Goal: Find specific page/section: Find specific page/section

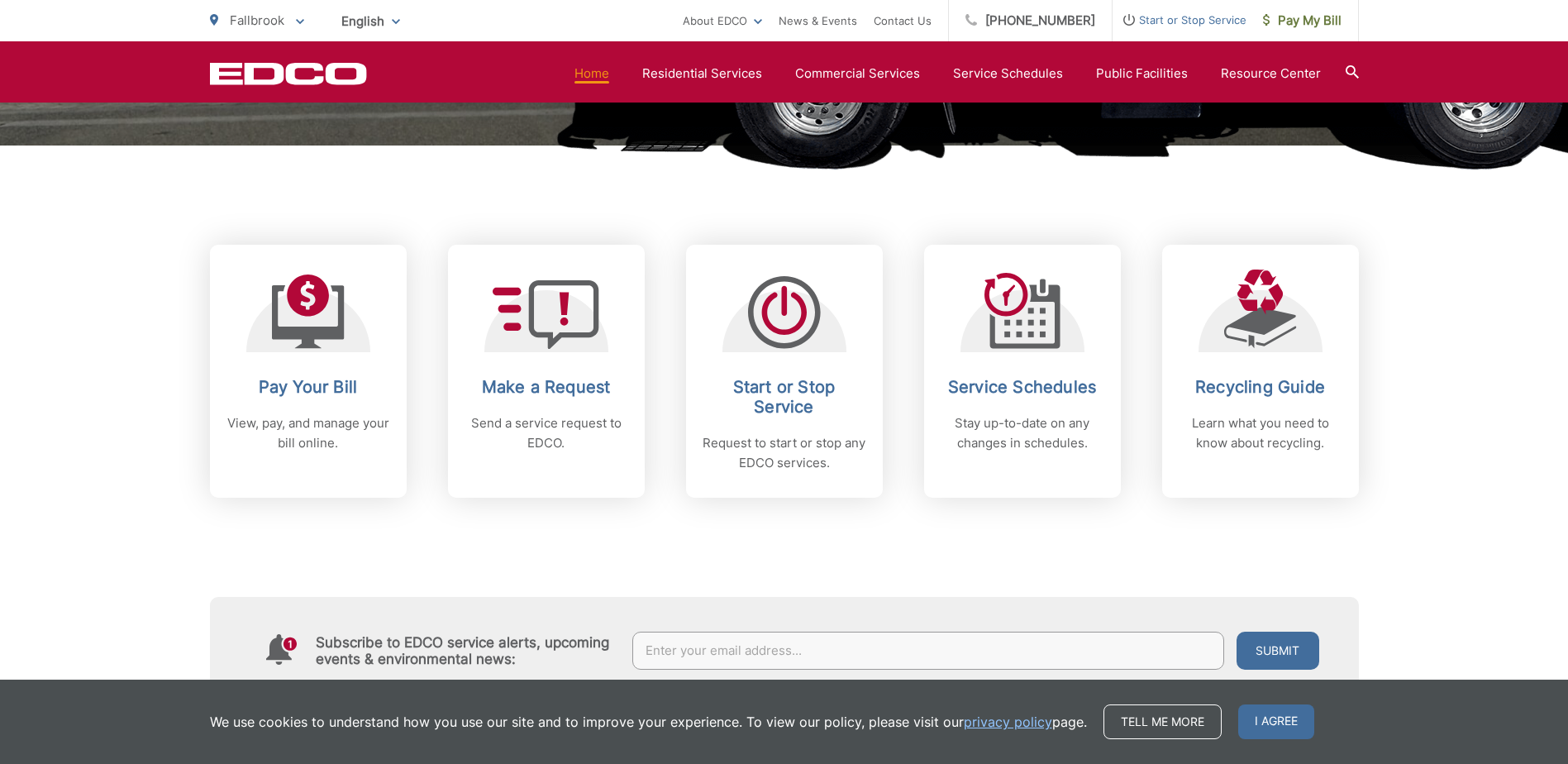
scroll to position [579, 0]
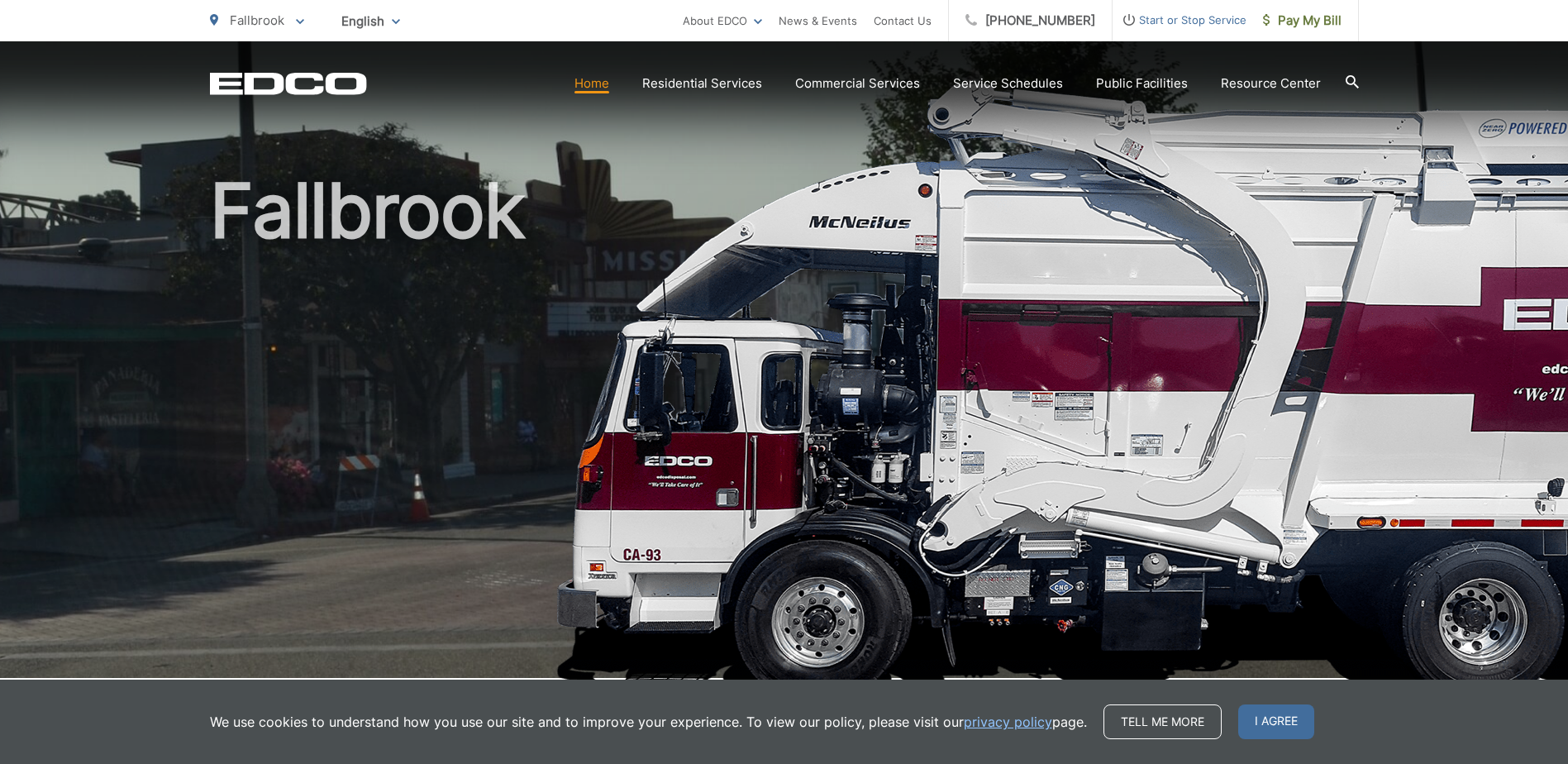
scroll to position [0, 0]
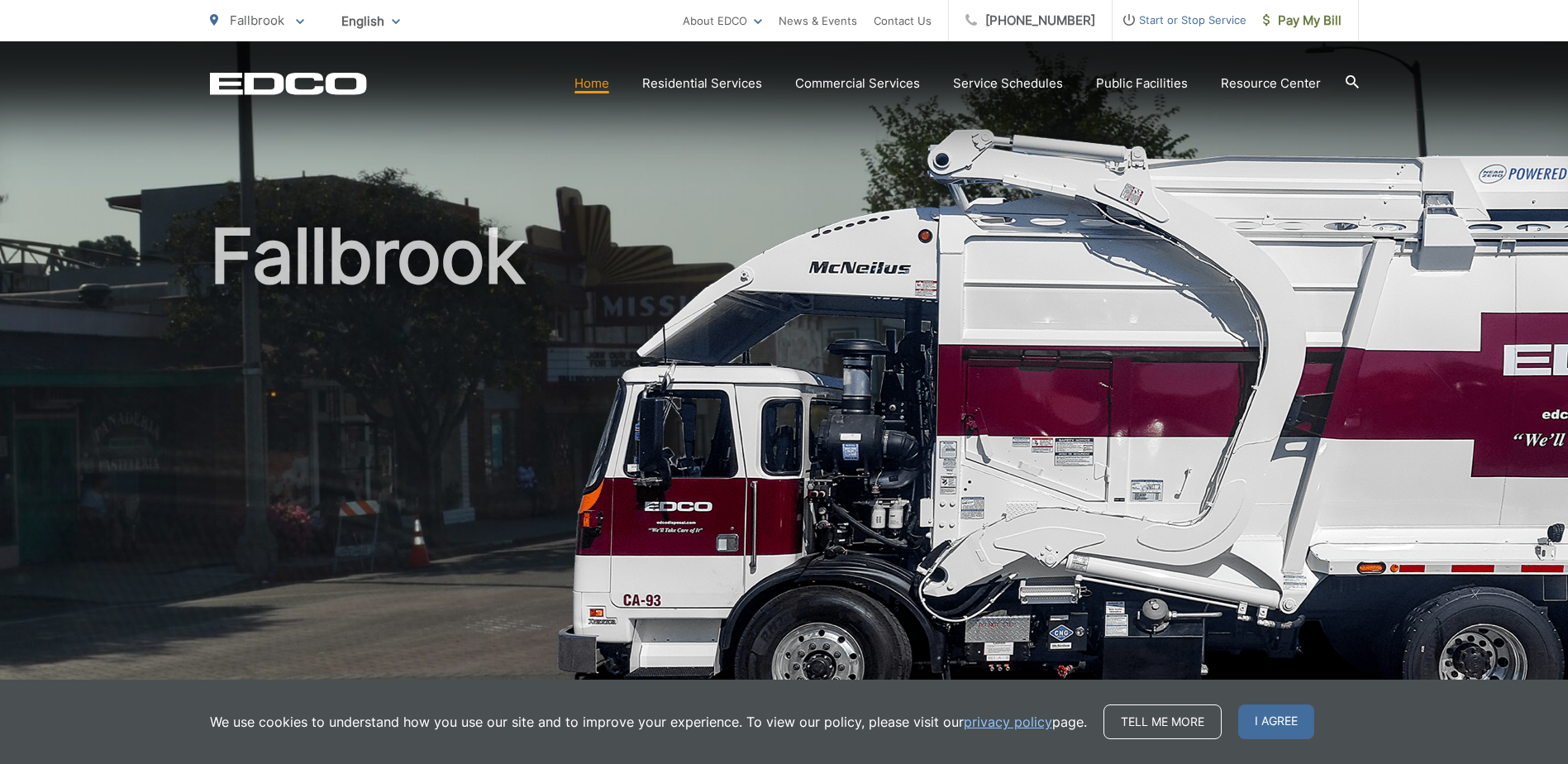
click at [1352, 81] on icon at bounding box center [1352, 82] width 13 height 13
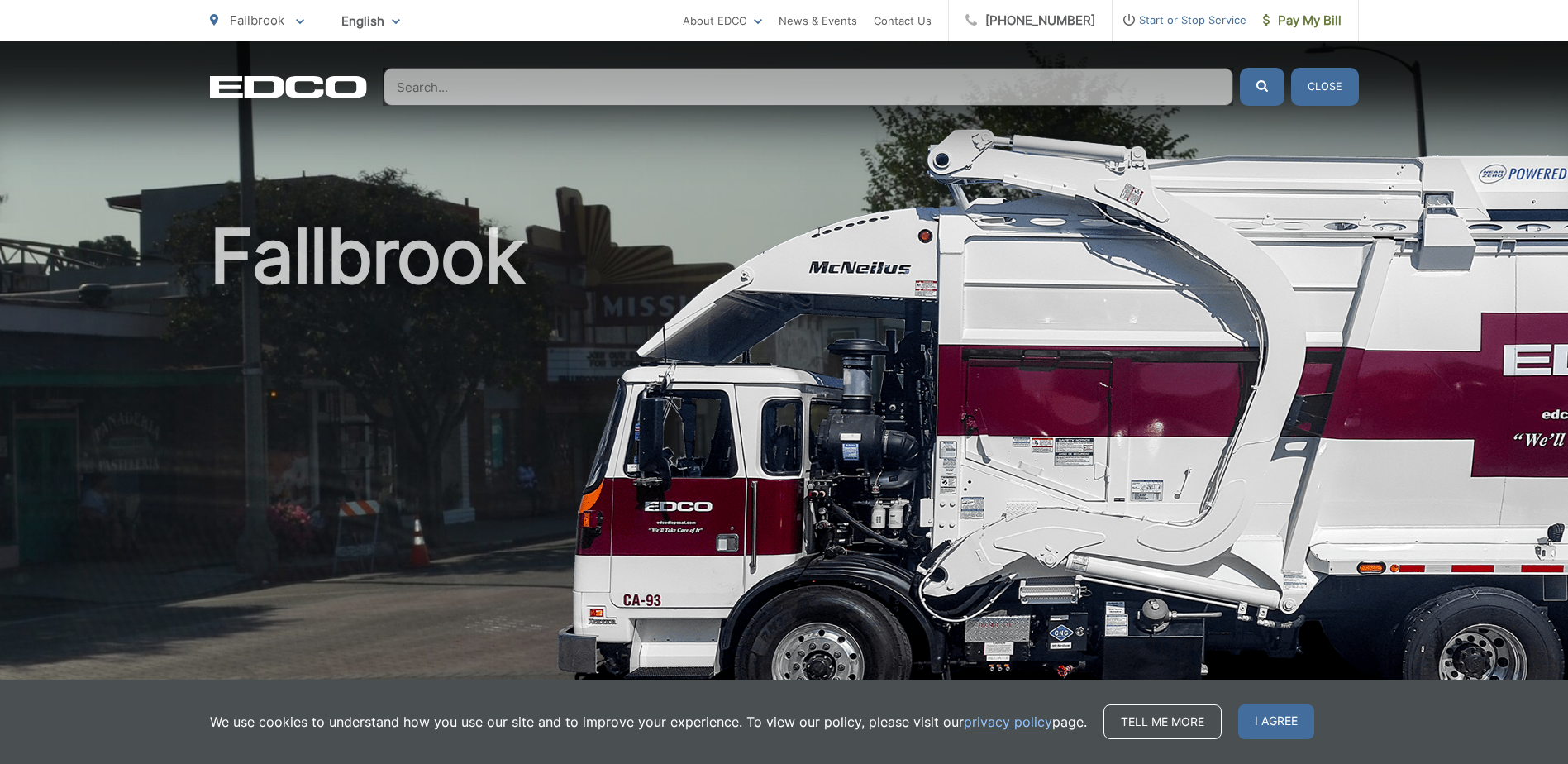
click at [676, 95] on input "Search" at bounding box center [808, 86] width 850 height 38
type input "d"
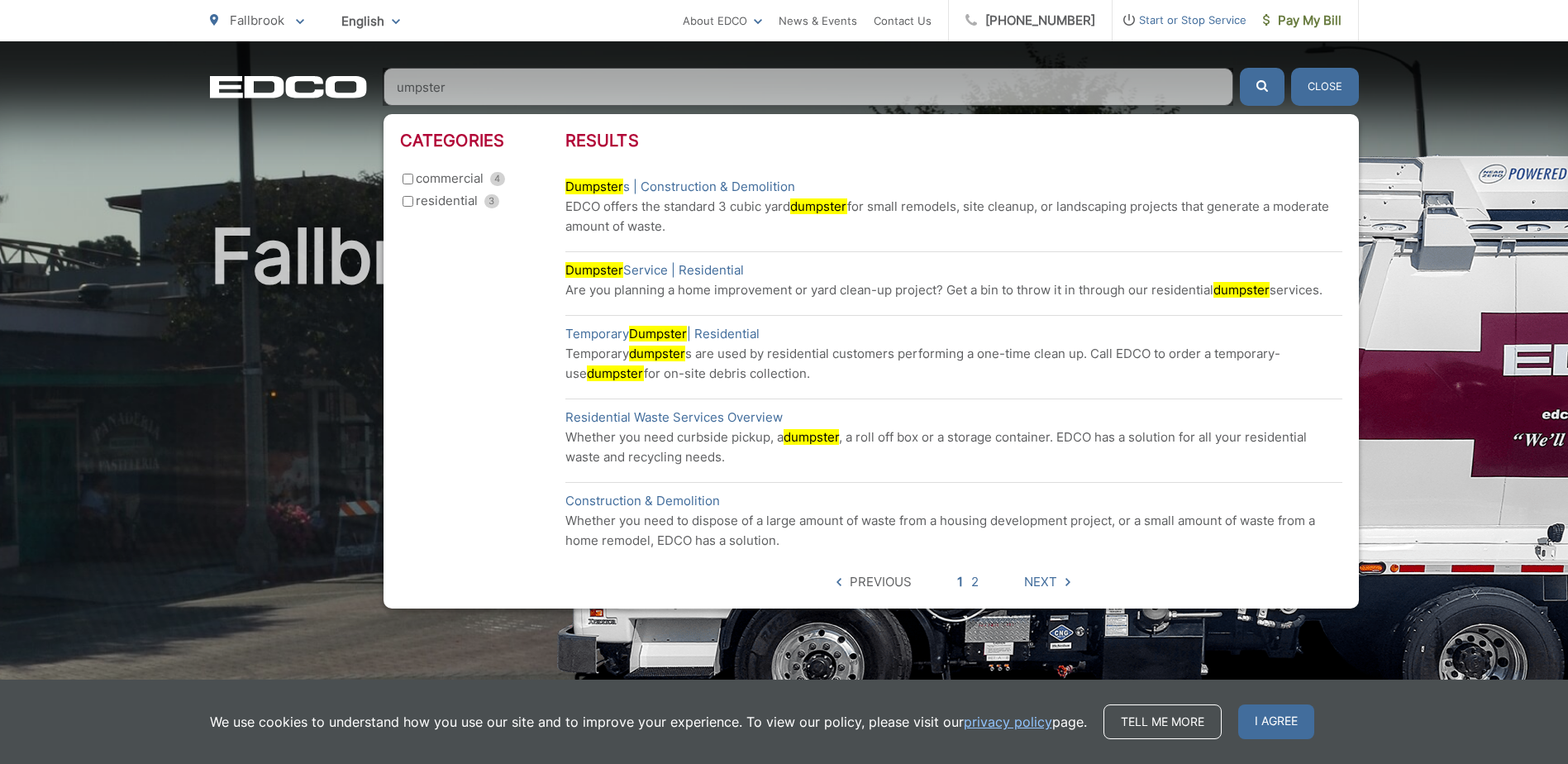
type input "umpster"
click at [410, 201] on input "residential 3" at bounding box center [408, 202] width 11 height 11
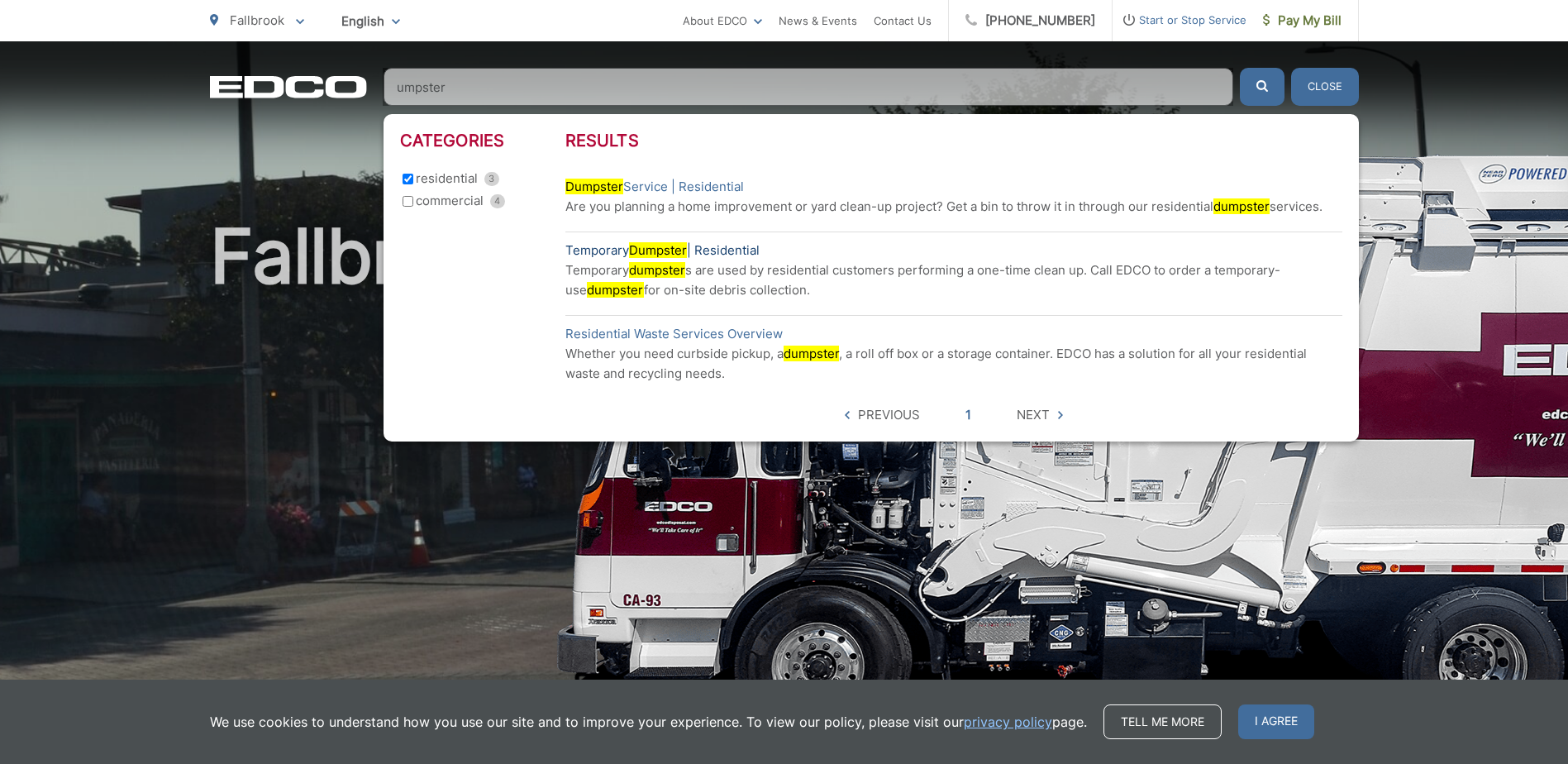
click at [673, 248] on mark "Dumpster" at bounding box center [658, 250] width 58 height 16
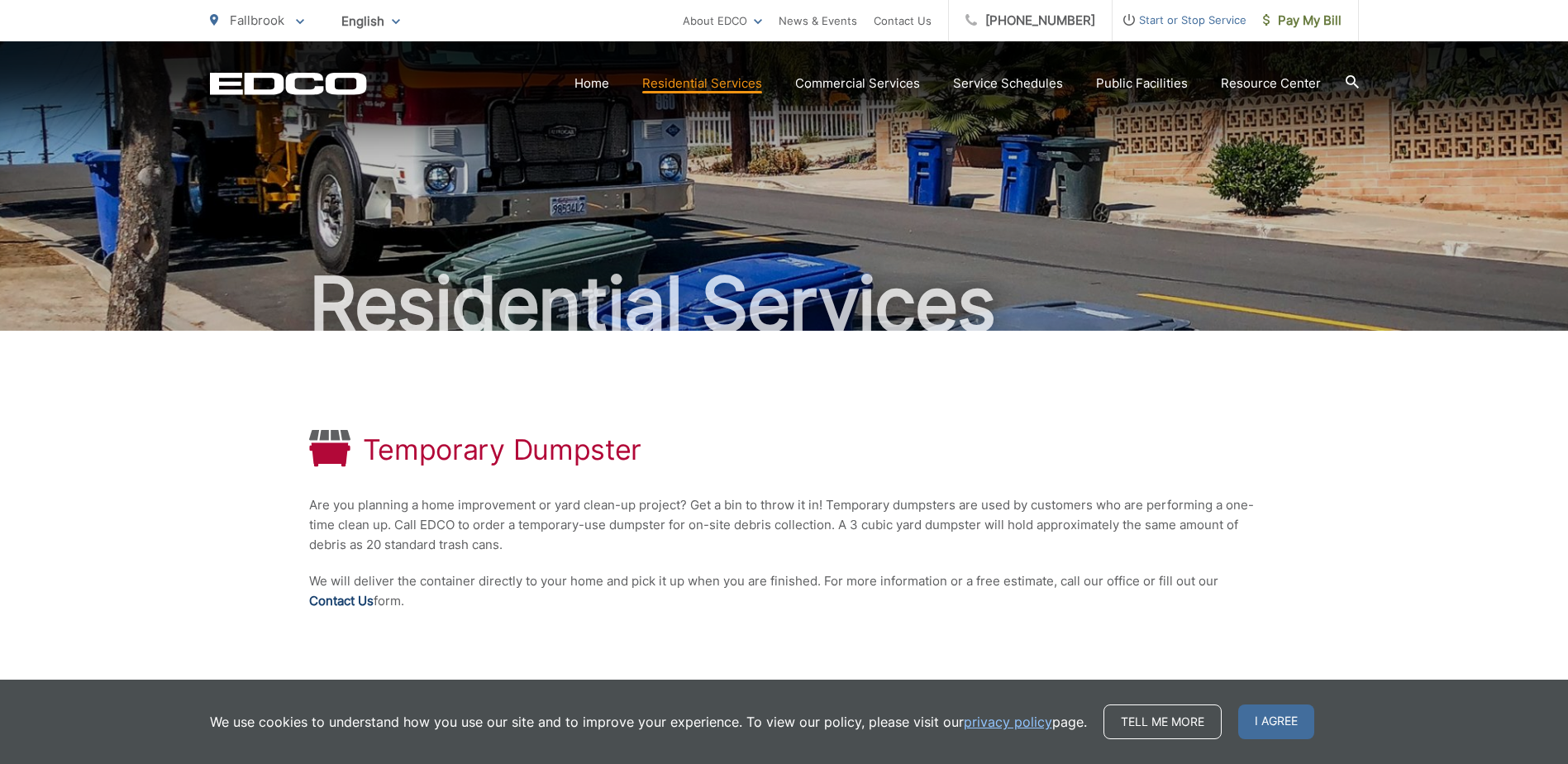
click at [349, 601] on link "Contact Us" at bounding box center [341, 600] width 64 height 20
